Goal: Navigation & Orientation: Find specific page/section

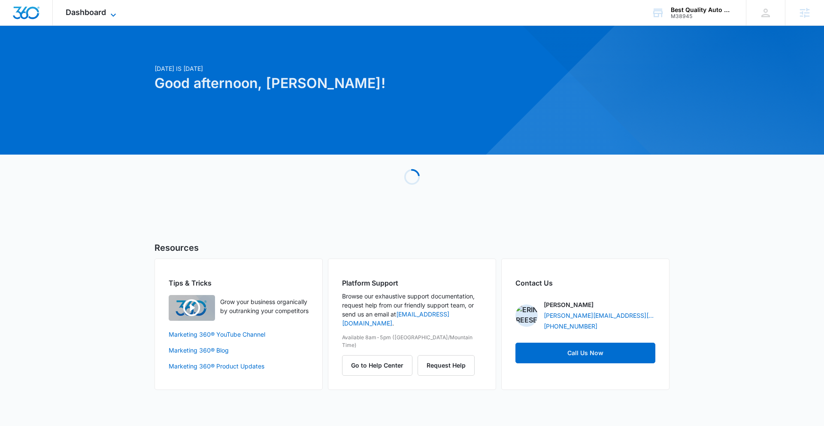
click at [96, 15] on span "Dashboard" at bounding box center [86, 12] width 40 height 9
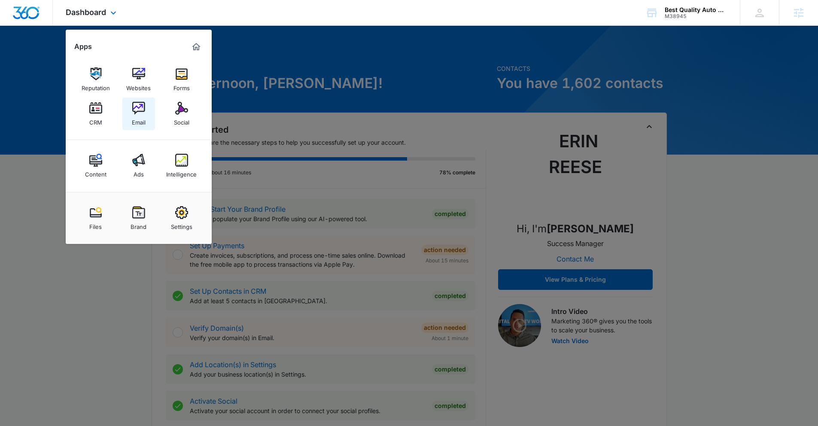
click at [145, 111] on link "Email" at bounding box center [138, 113] width 33 height 33
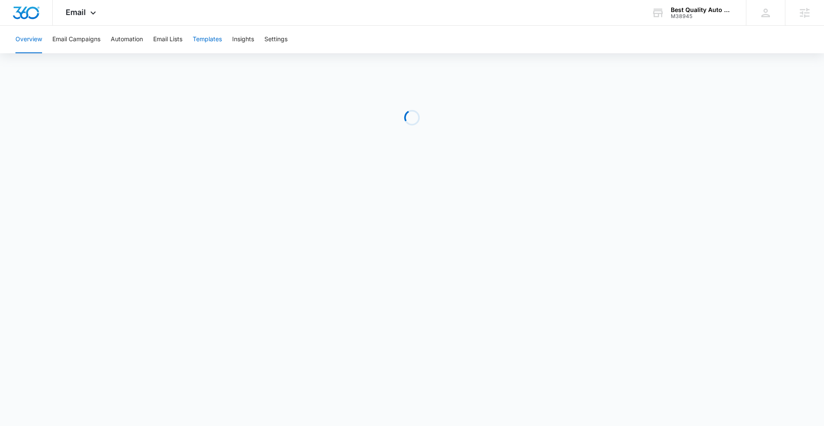
click at [200, 40] on button "Templates" at bounding box center [207, 39] width 29 height 27
click at [74, 13] on span "Email" at bounding box center [76, 12] width 20 height 9
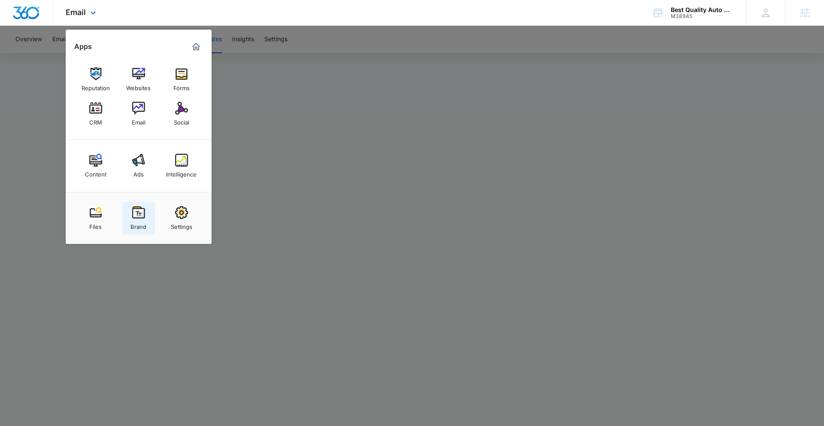
click at [139, 211] on img at bounding box center [138, 212] width 13 height 13
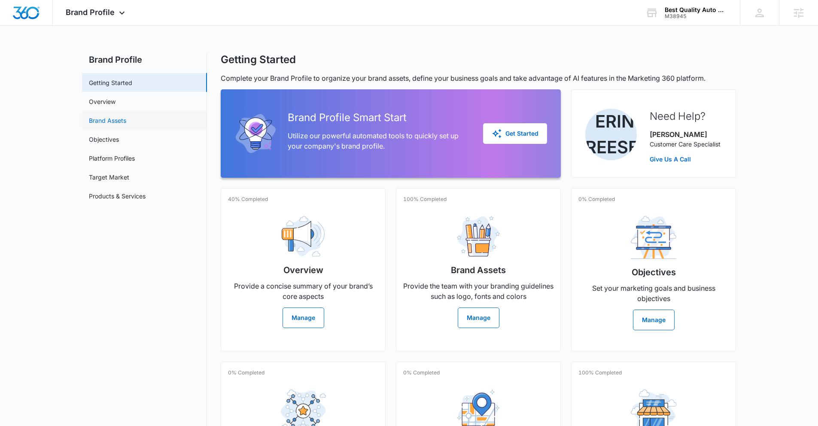
click at [106, 119] on link "Brand Assets" at bounding box center [107, 120] width 37 height 9
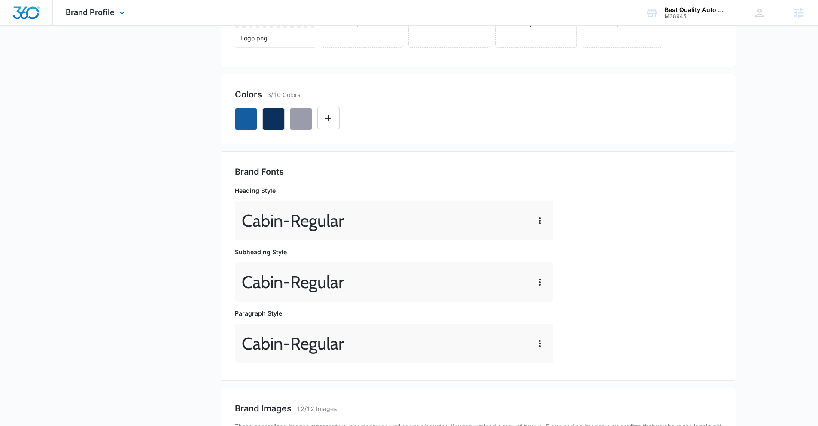
scroll to position [182, 0]
click at [89, 12] on span "Brand Profile" at bounding box center [90, 12] width 49 height 9
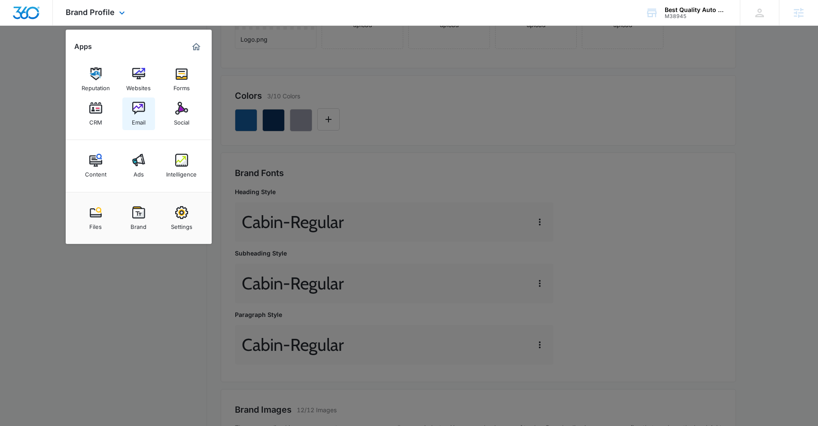
click at [138, 115] on div "Email" at bounding box center [139, 120] width 14 height 11
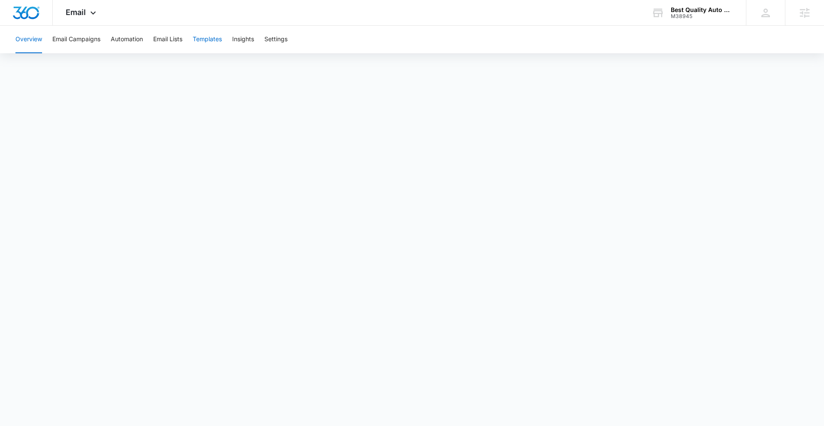
click at [209, 41] on button "Templates" at bounding box center [207, 39] width 29 height 27
click at [36, 43] on button "Overview" at bounding box center [28, 39] width 27 height 27
click at [243, 43] on button "Insights" at bounding box center [243, 39] width 22 height 27
click at [217, 46] on button "Templates" at bounding box center [207, 39] width 29 height 27
click at [31, 34] on button "Overview" at bounding box center [28, 39] width 27 height 27
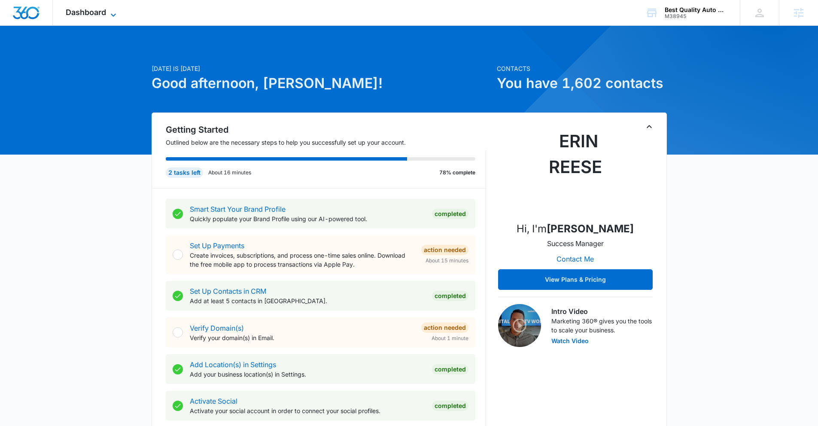
click at [85, 15] on span "Dashboard" at bounding box center [86, 12] width 40 height 9
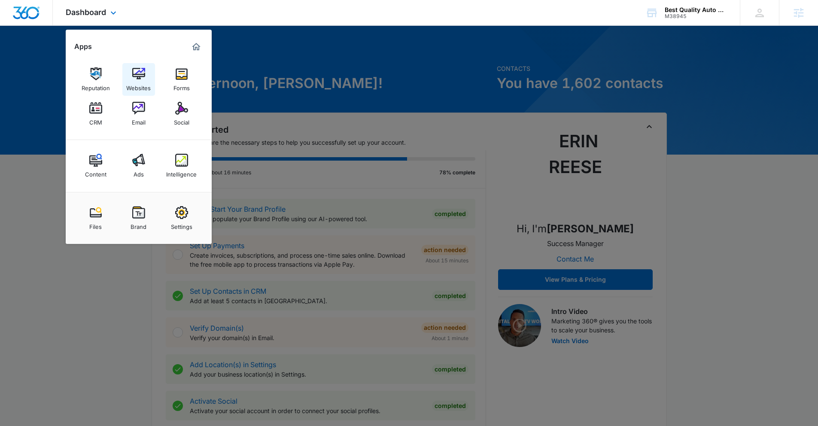
click at [130, 79] on link "Websites" at bounding box center [138, 79] width 33 height 33
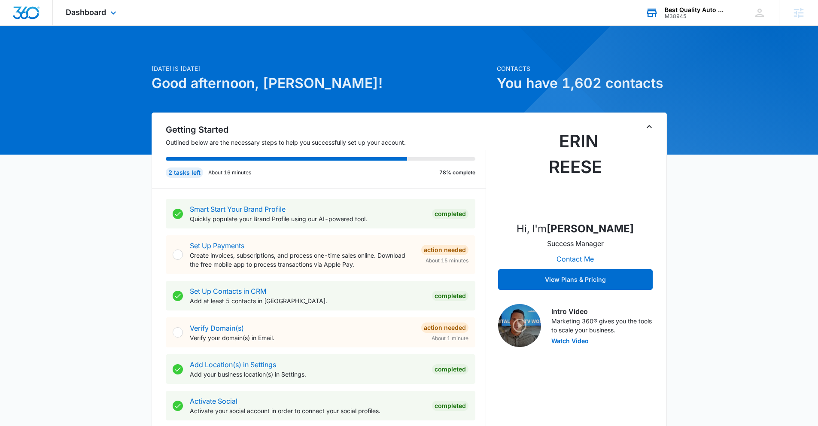
click at [677, 19] on div "Best Quality Auto Glass M38945 Your Accounts View All" at bounding box center [685, 12] width 107 height 25
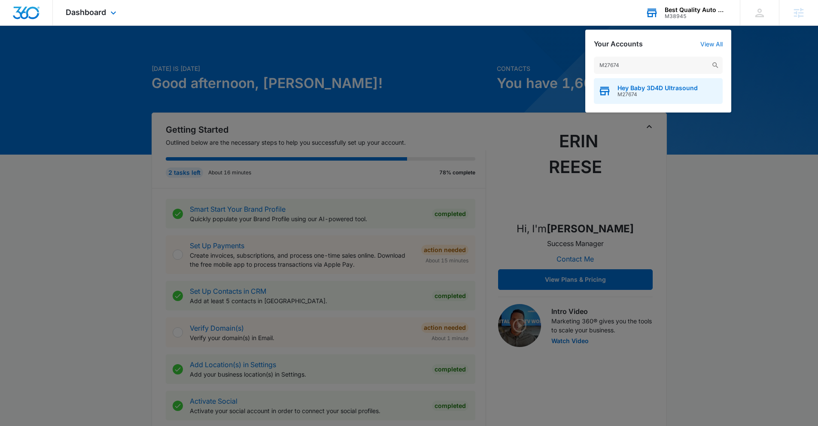
type input "M27674"
click at [633, 87] on span "Hey Baby 3D4D Ultrasound" at bounding box center [657, 88] width 80 height 7
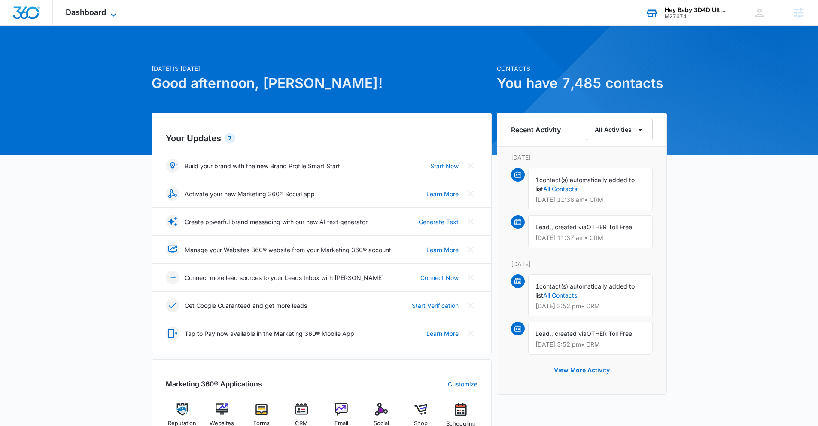
click at [109, 10] on icon at bounding box center [113, 15] width 10 height 10
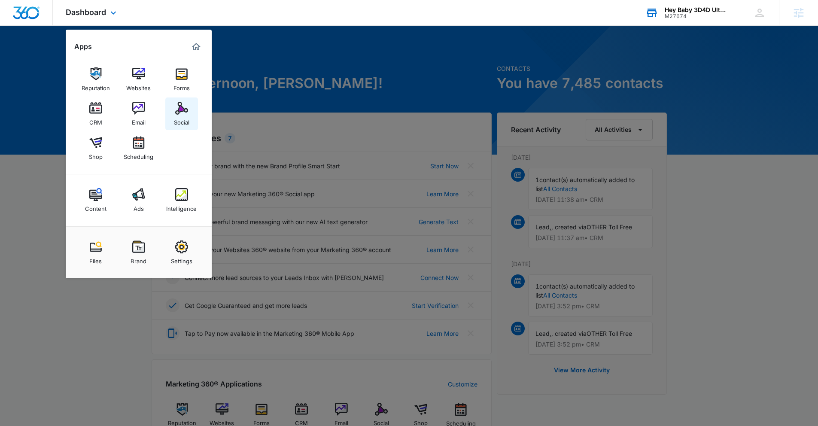
click at [182, 114] on img at bounding box center [181, 108] width 13 height 13
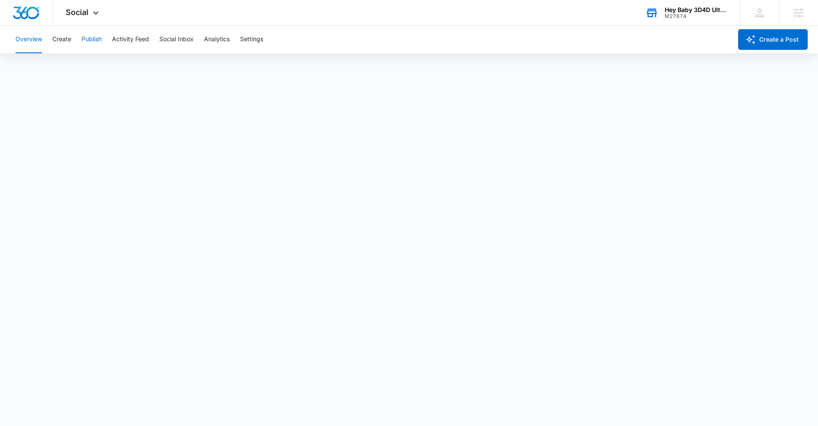
click at [88, 41] on button "Publish" at bounding box center [92, 39] width 20 height 27
click at [64, 46] on button "Create" at bounding box center [61, 39] width 19 height 27
click at [87, 41] on button "Publish" at bounding box center [92, 39] width 20 height 27
